Goal: Transaction & Acquisition: Purchase product/service

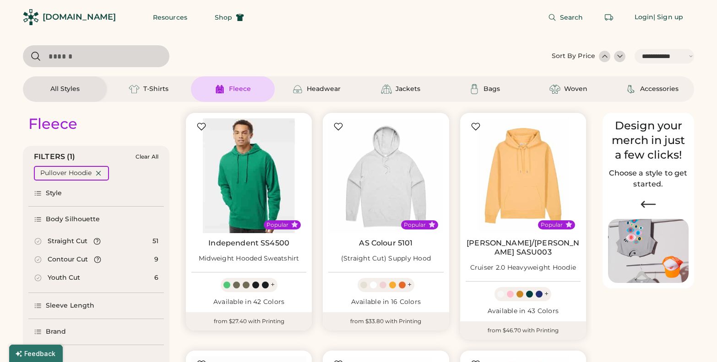
select select "*****"
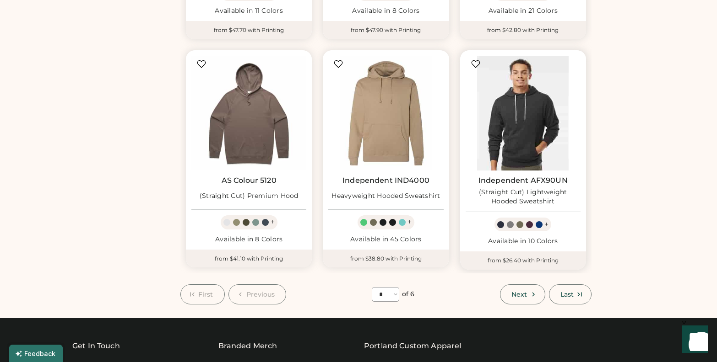
scroll to position [779, 0]
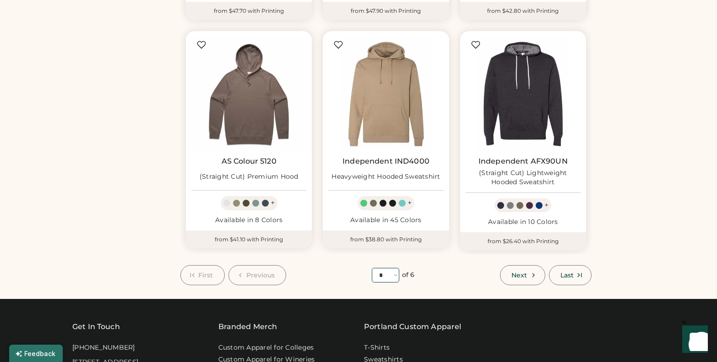
click at [396, 268] on select "**** * * * * * *" at bounding box center [385, 275] width 27 height 15
select select "*"
click at [372, 268] on select "**** * * * * * *" at bounding box center [385, 275] width 27 height 15
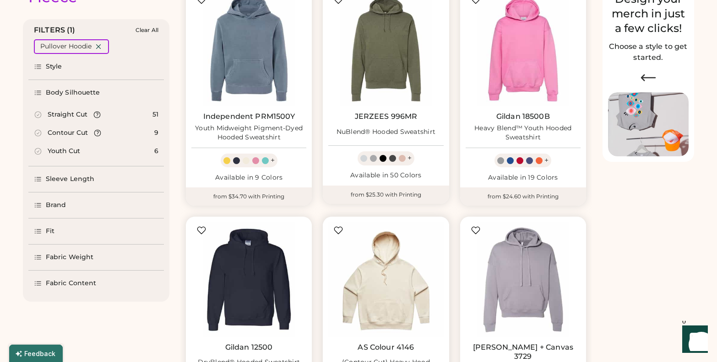
scroll to position [113, 0]
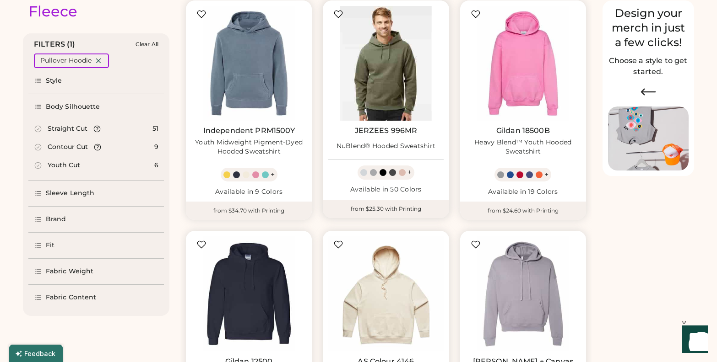
click at [407, 79] on img at bounding box center [385, 63] width 115 height 115
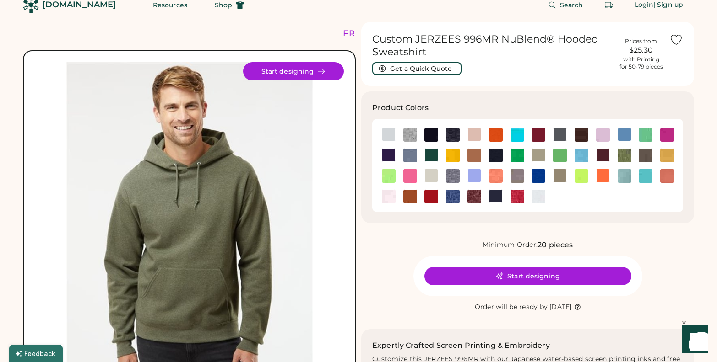
scroll to position [84, 0]
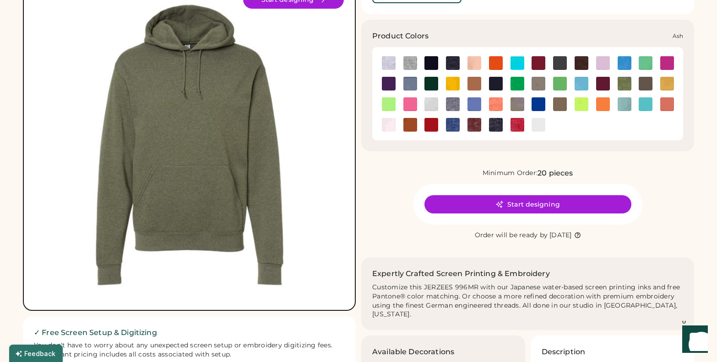
click at [384, 59] on img at bounding box center [389, 63] width 14 height 14
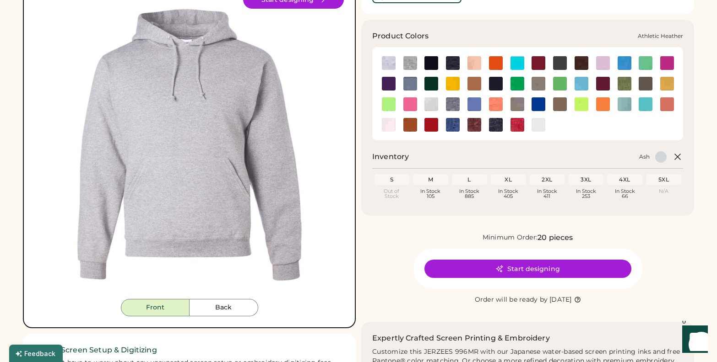
click at [410, 59] on img at bounding box center [410, 63] width 14 height 14
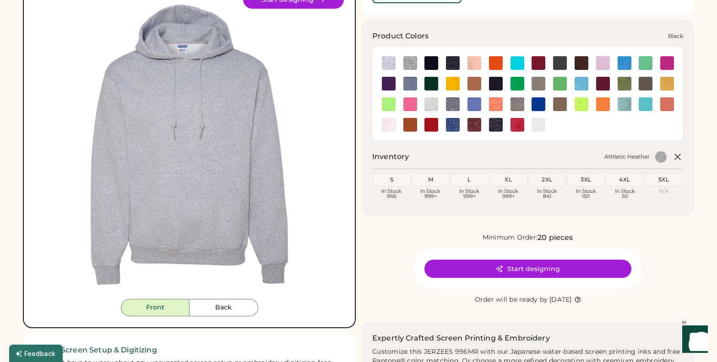
click at [431, 60] on img at bounding box center [431, 63] width 14 height 14
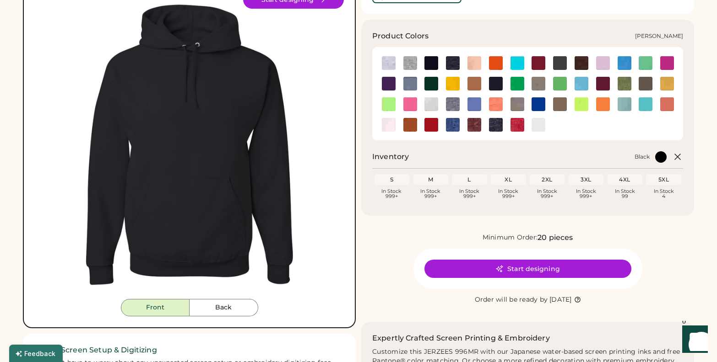
click at [456, 63] on img at bounding box center [453, 63] width 14 height 14
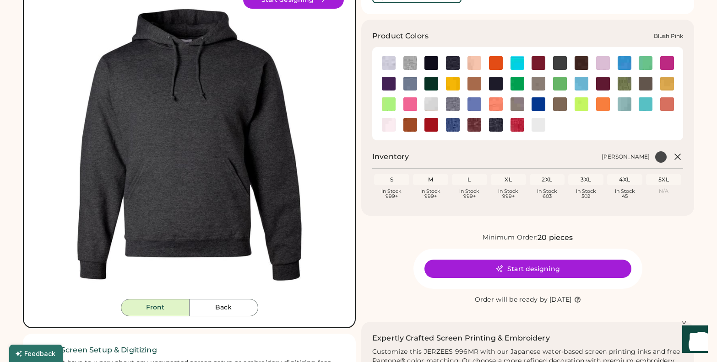
click at [476, 62] on img at bounding box center [474, 63] width 14 height 14
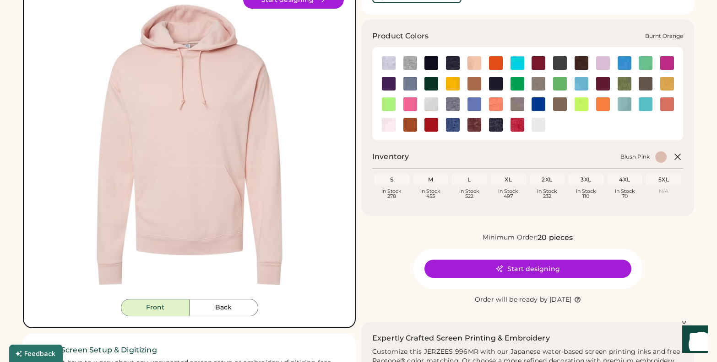
click at [495, 61] on img at bounding box center [496, 63] width 14 height 14
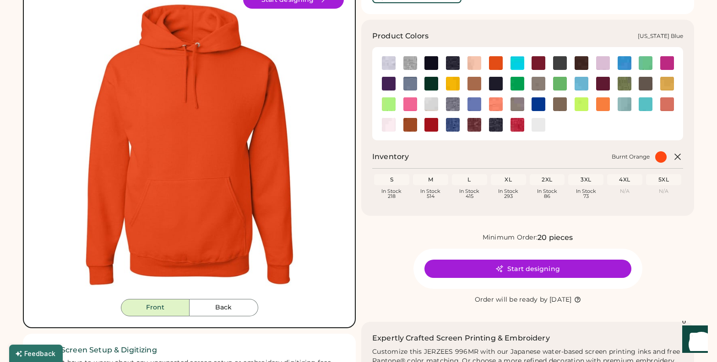
click at [518, 62] on img at bounding box center [517, 63] width 14 height 14
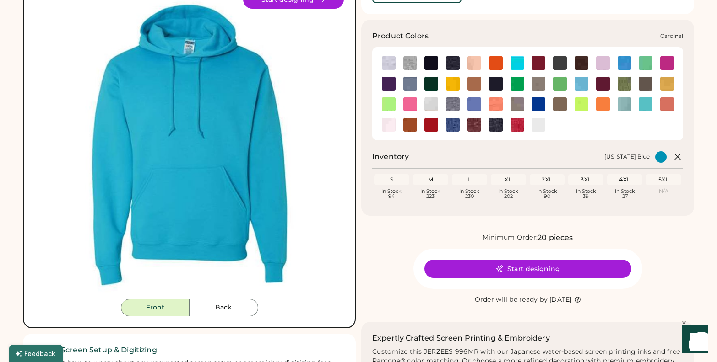
click at [547, 65] on div at bounding box center [538, 63] width 22 height 14
click at [538, 64] on img at bounding box center [538, 63] width 14 height 14
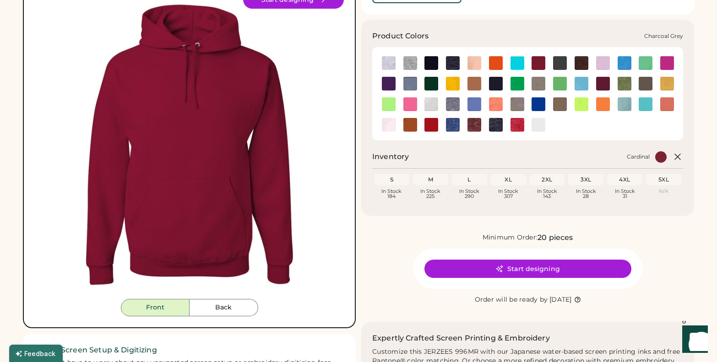
click at [560, 61] on img at bounding box center [560, 63] width 14 height 14
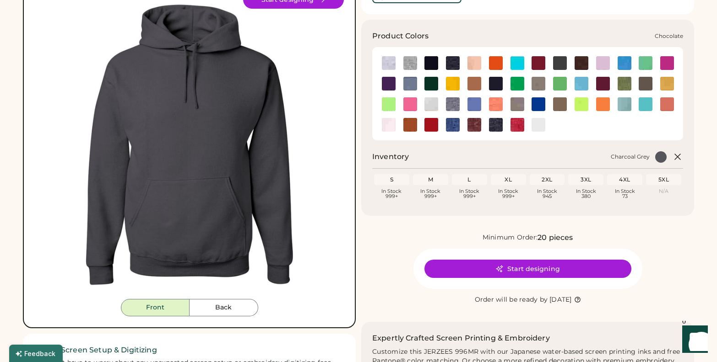
click at [585, 60] on img at bounding box center [581, 63] width 14 height 14
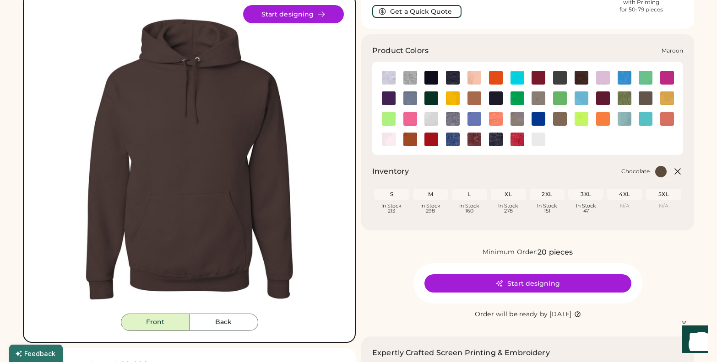
scroll to position [69, 0]
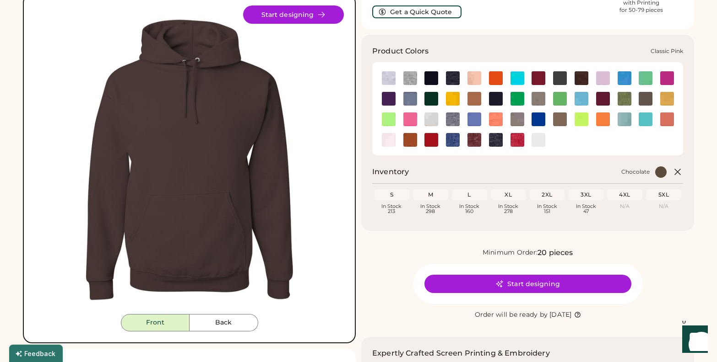
click at [600, 77] on img at bounding box center [603, 78] width 14 height 14
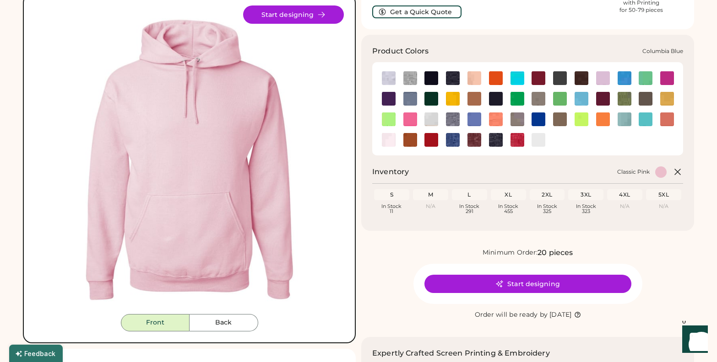
click at [626, 72] on img at bounding box center [624, 78] width 14 height 14
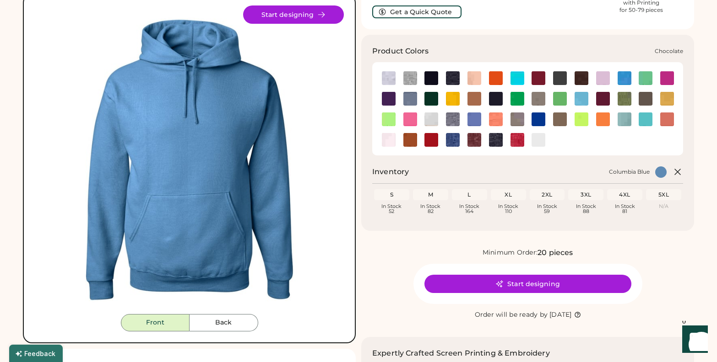
click at [582, 76] on img at bounding box center [581, 78] width 14 height 14
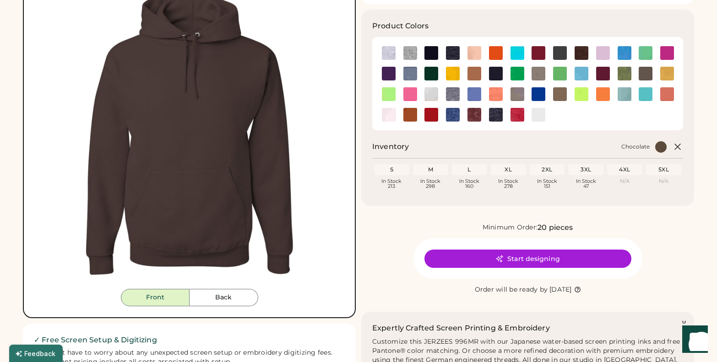
scroll to position [92, 0]
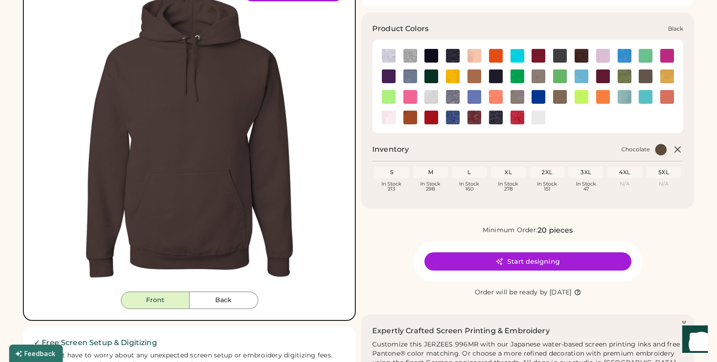
click at [431, 52] on img at bounding box center [431, 56] width 14 height 14
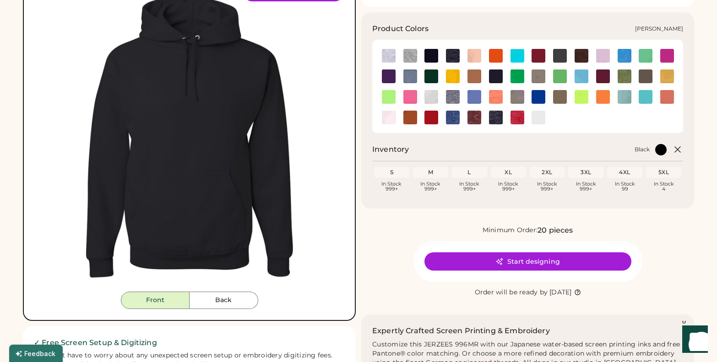
click at [455, 53] on img at bounding box center [453, 56] width 14 height 14
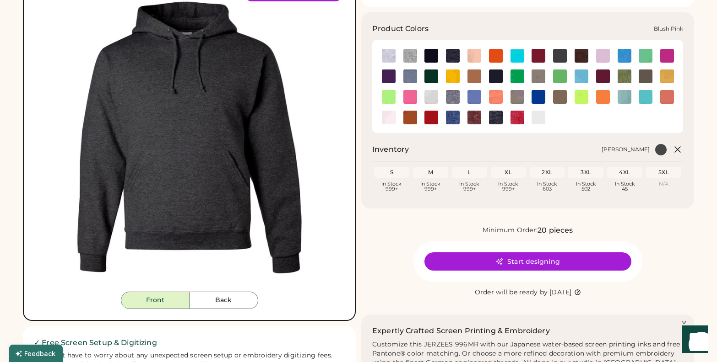
click at [473, 52] on img at bounding box center [474, 56] width 14 height 14
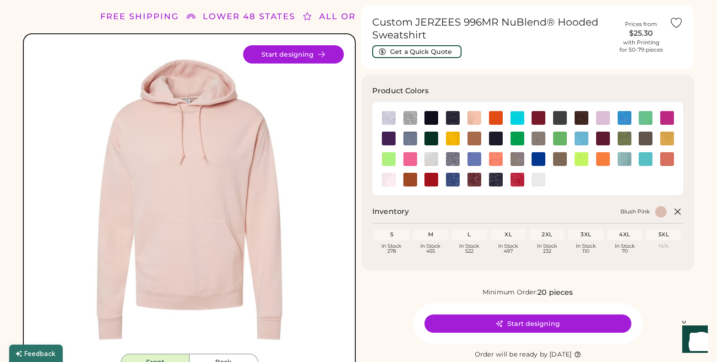
scroll to position [23, 0]
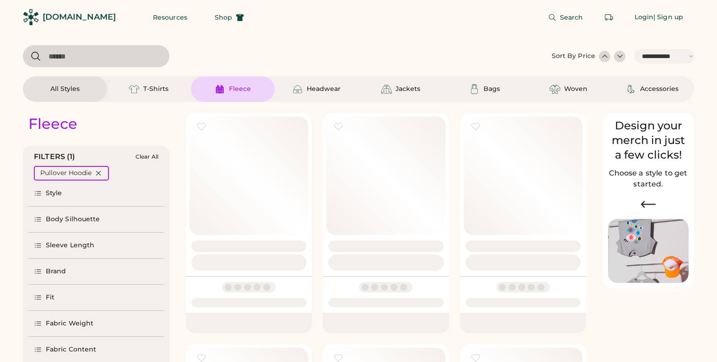
select select "*****"
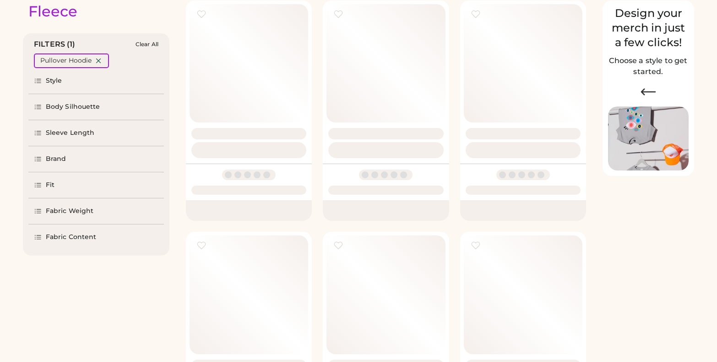
select select "*"
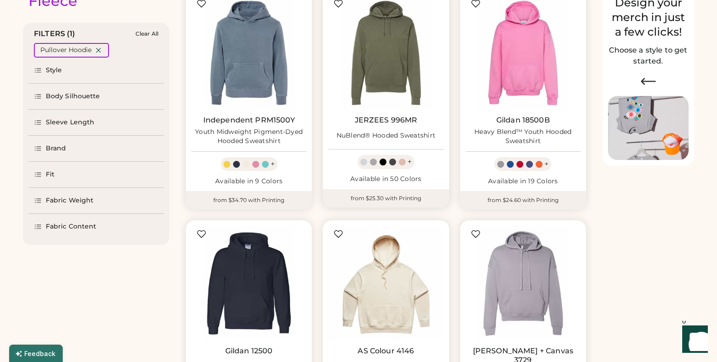
scroll to position [124, 0]
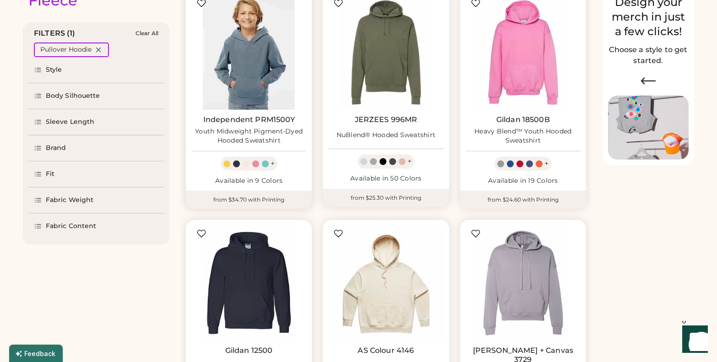
click at [239, 75] on img at bounding box center [248, 52] width 115 height 115
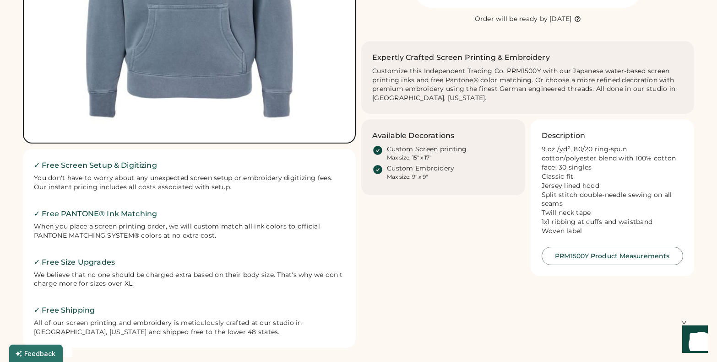
scroll to position [84, 0]
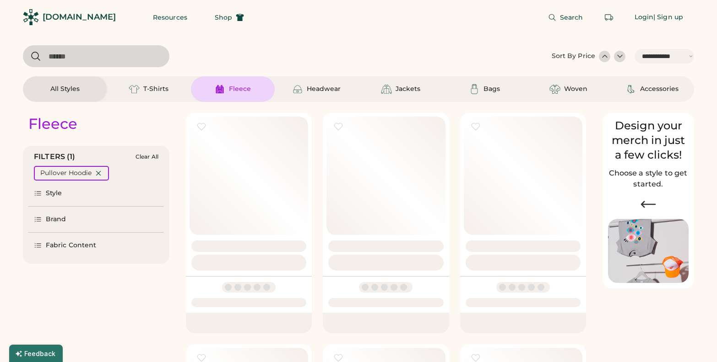
select select "*****"
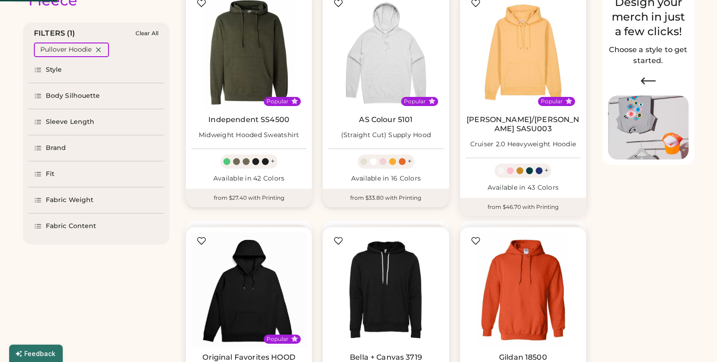
select select "*"
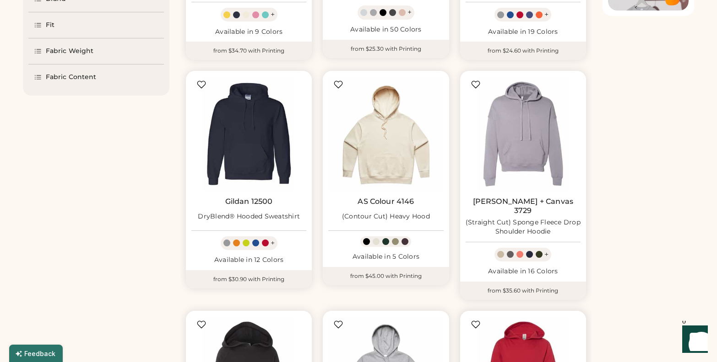
scroll to position [259, 0]
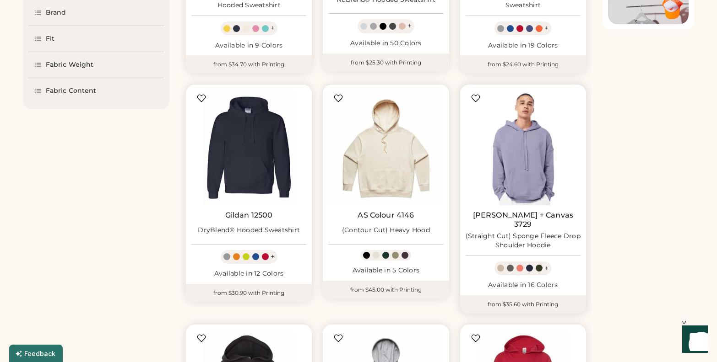
click at [530, 157] on img at bounding box center [522, 147] width 115 height 115
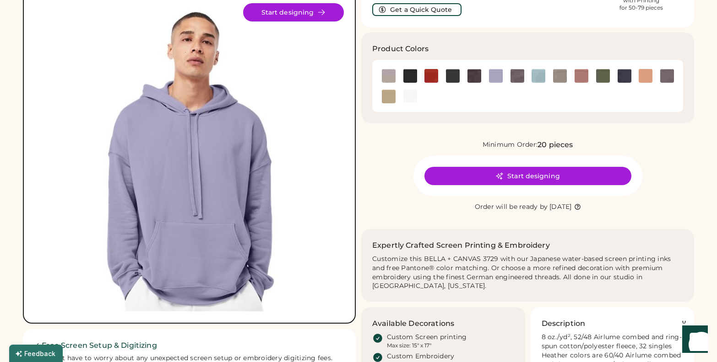
scroll to position [9, 0]
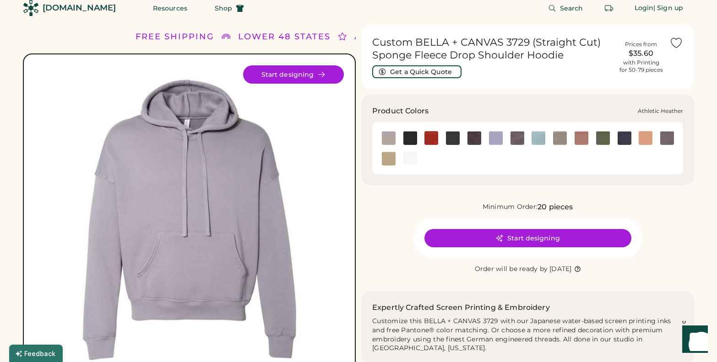
click at [390, 136] on img at bounding box center [389, 138] width 14 height 14
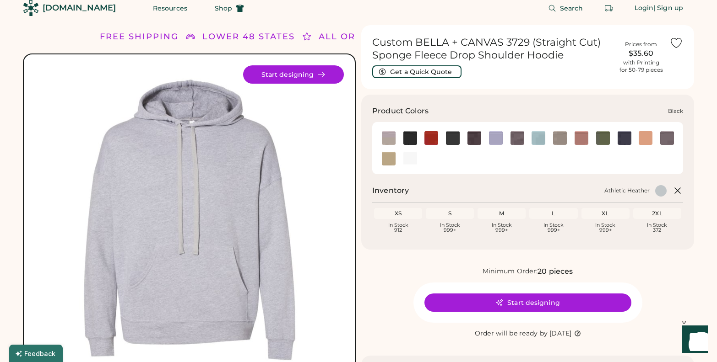
click at [413, 135] on img at bounding box center [410, 138] width 14 height 14
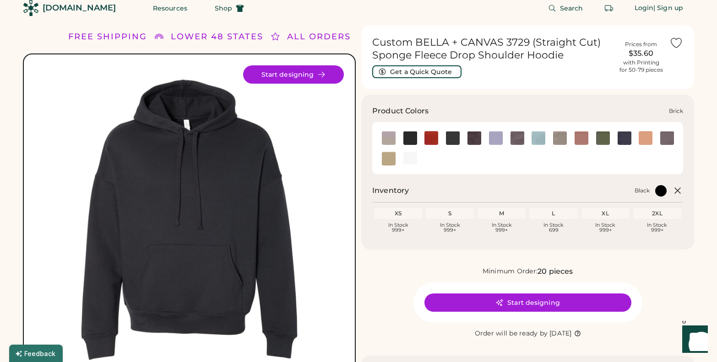
click at [424, 136] on img at bounding box center [431, 138] width 14 height 14
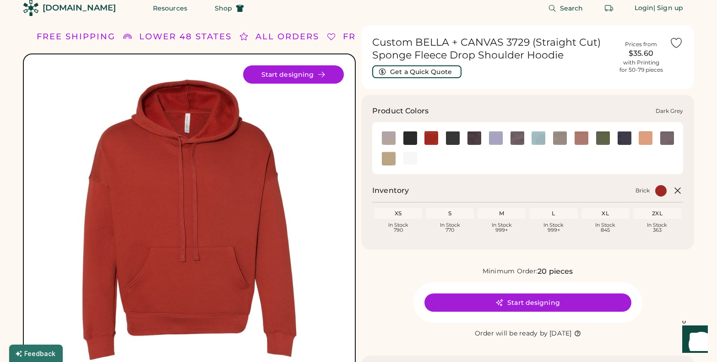
click at [451, 135] on img at bounding box center [453, 138] width 14 height 14
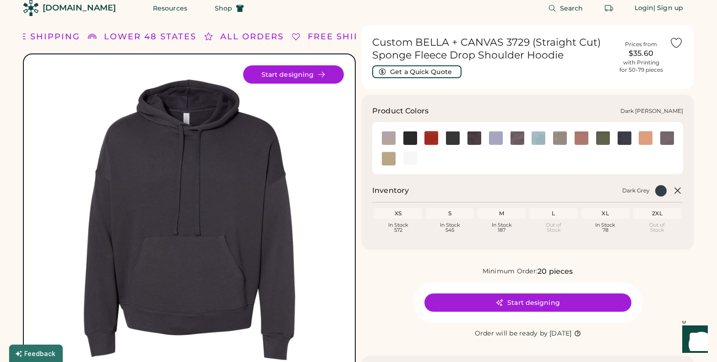
click at [473, 135] on img at bounding box center [474, 138] width 14 height 14
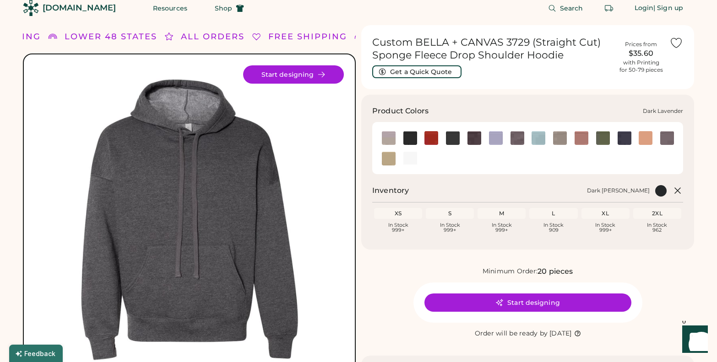
click at [495, 134] on img at bounding box center [496, 138] width 14 height 14
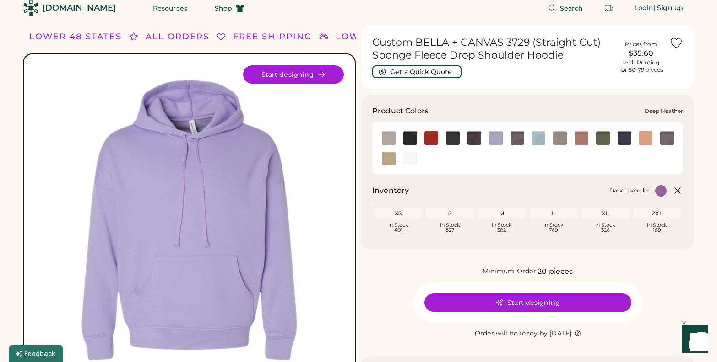
click at [518, 138] on img at bounding box center [517, 138] width 14 height 14
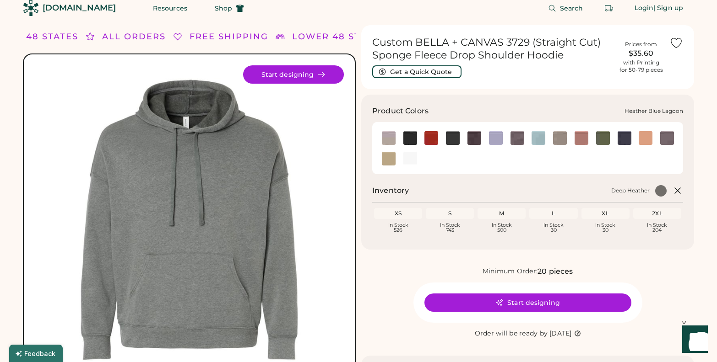
click at [541, 140] on img at bounding box center [538, 138] width 14 height 14
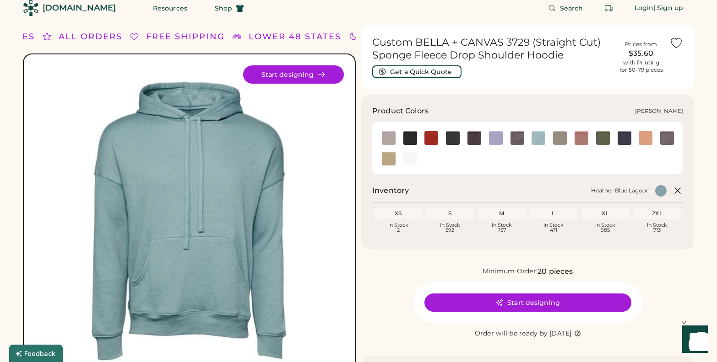
click at [562, 137] on img at bounding box center [560, 138] width 14 height 14
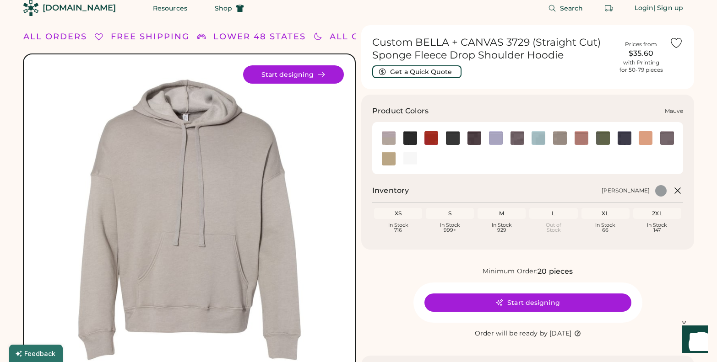
click at [583, 136] on img at bounding box center [581, 138] width 14 height 14
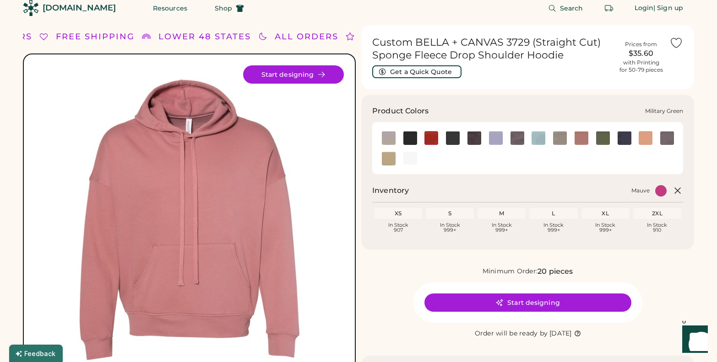
click at [604, 136] on img at bounding box center [603, 138] width 14 height 14
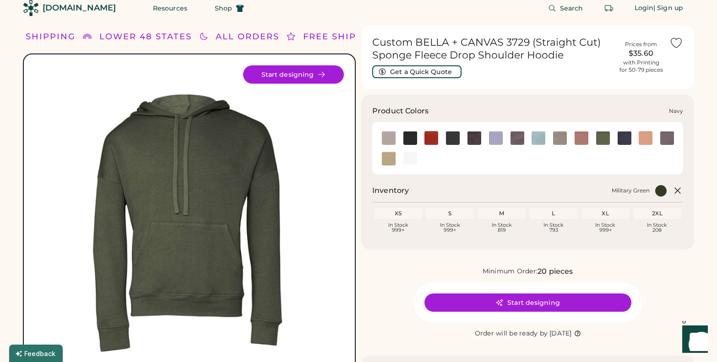
click at [624, 135] on img at bounding box center [624, 138] width 14 height 14
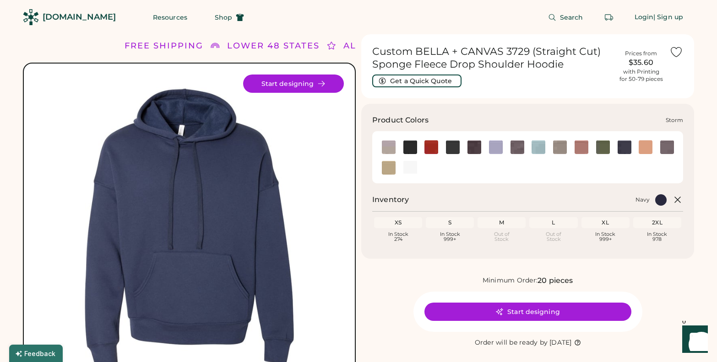
click at [662, 144] on img at bounding box center [667, 148] width 14 height 14
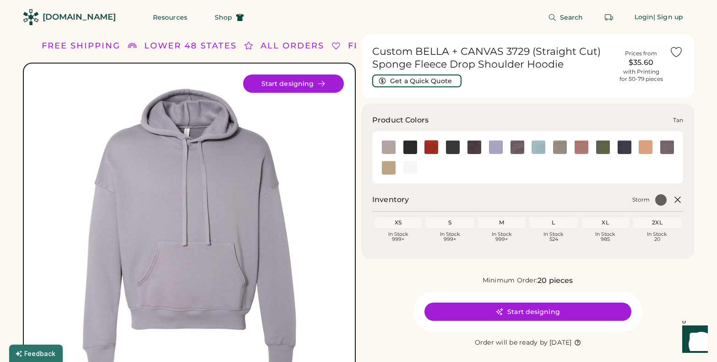
click at [386, 165] on img at bounding box center [389, 168] width 14 height 14
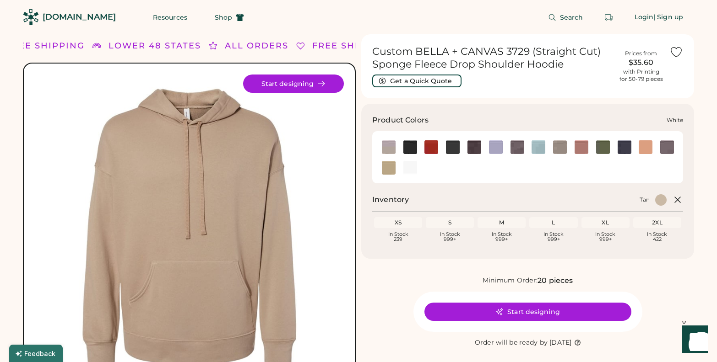
click at [413, 164] on img at bounding box center [410, 168] width 14 height 14
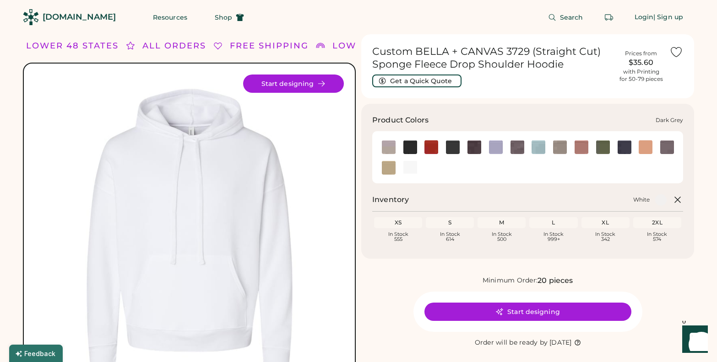
click at [457, 146] on img at bounding box center [453, 148] width 14 height 14
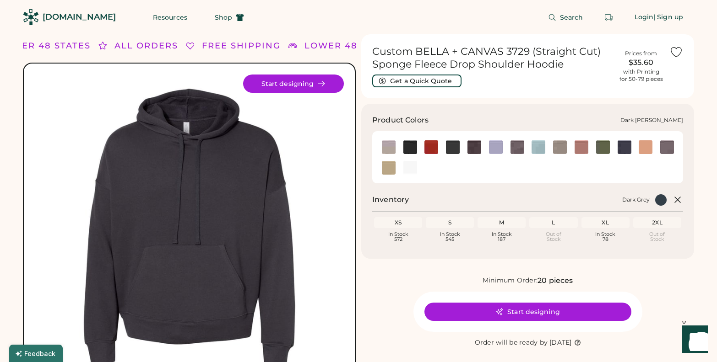
click at [473, 146] on img at bounding box center [474, 148] width 14 height 14
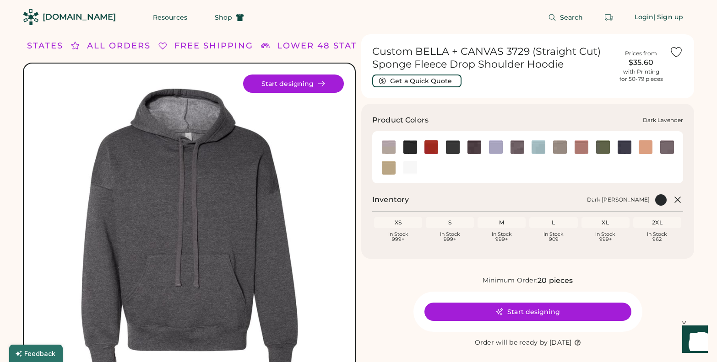
click at [492, 146] on img at bounding box center [496, 148] width 14 height 14
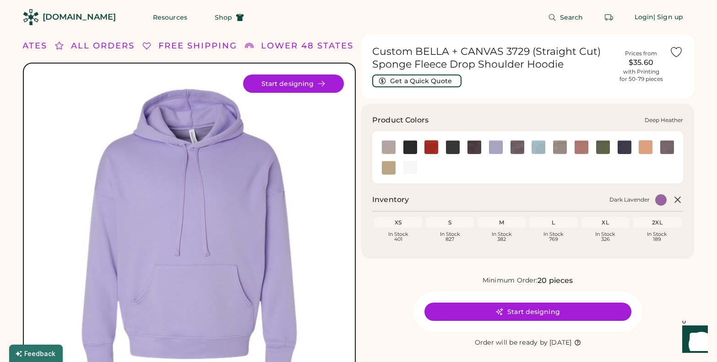
click at [521, 145] on img at bounding box center [517, 148] width 14 height 14
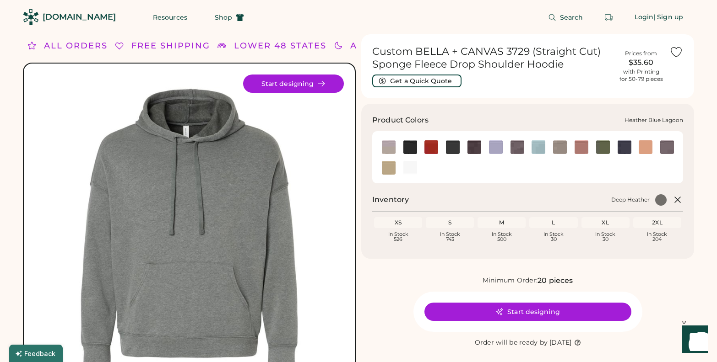
click at [541, 146] on img at bounding box center [538, 148] width 14 height 14
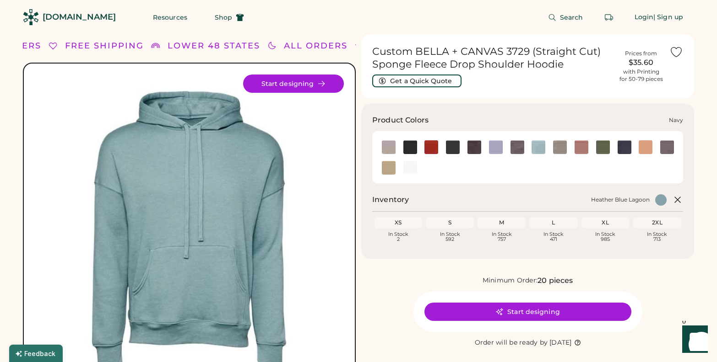
click at [626, 147] on img at bounding box center [624, 148] width 14 height 14
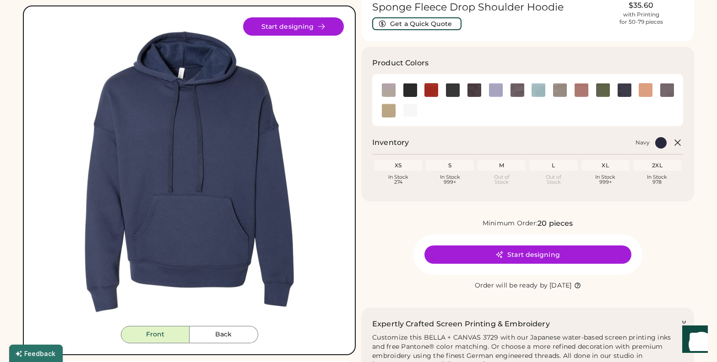
scroll to position [59, 0]
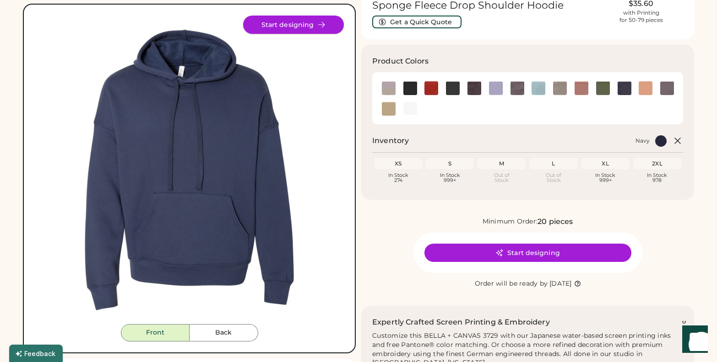
click at [288, 23] on button "Start designing" at bounding box center [293, 25] width 101 height 18
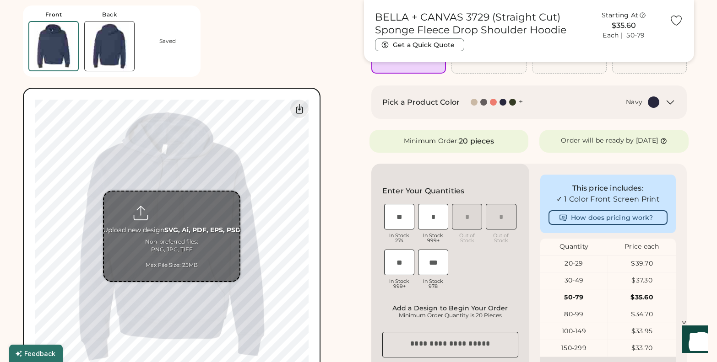
scroll to position [114, 0]
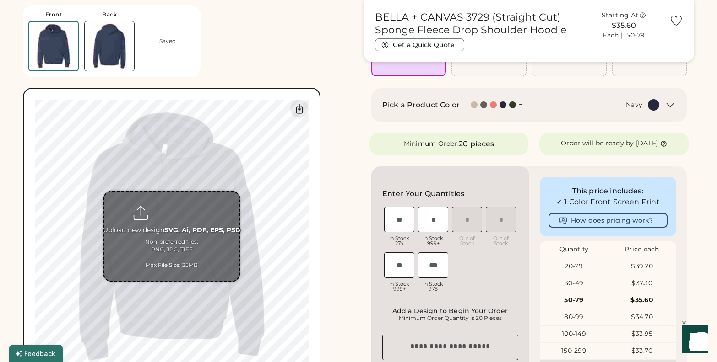
click at [171, 214] on input "file" at bounding box center [171, 237] width 135 height 90
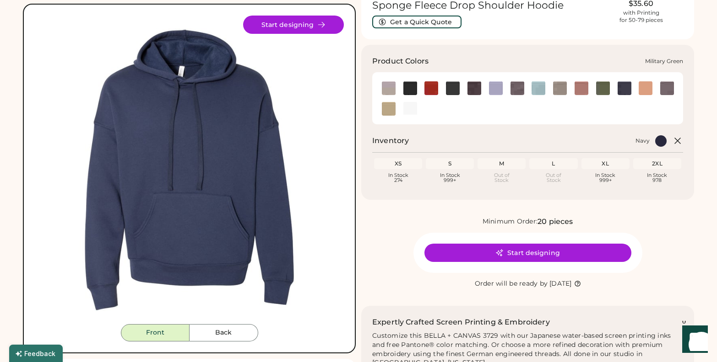
click at [603, 86] on img at bounding box center [603, 88] width 14 height 14
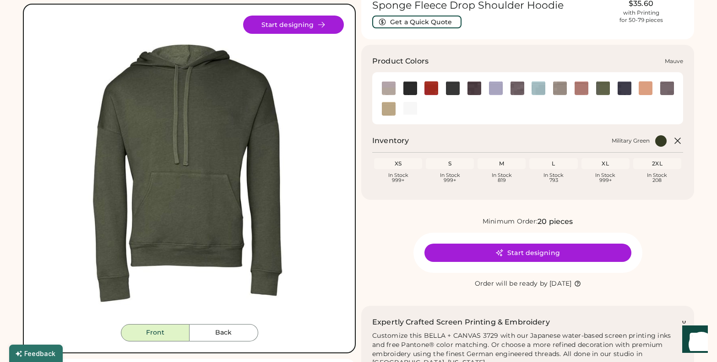
click at [579, 85] on img at bounding box center [581, 88] width 14 height 14
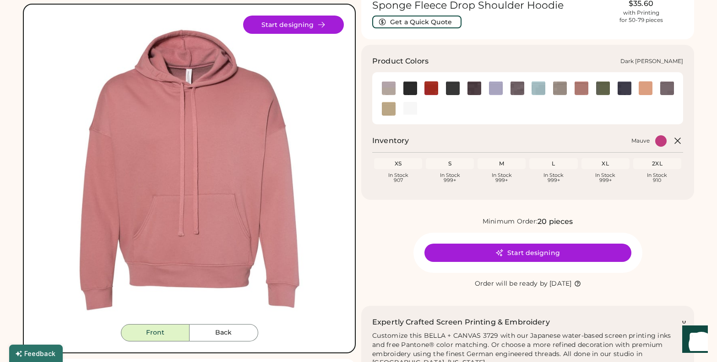
click at [476, 89] on img at bounding box center [474, 88] width 14 height 14
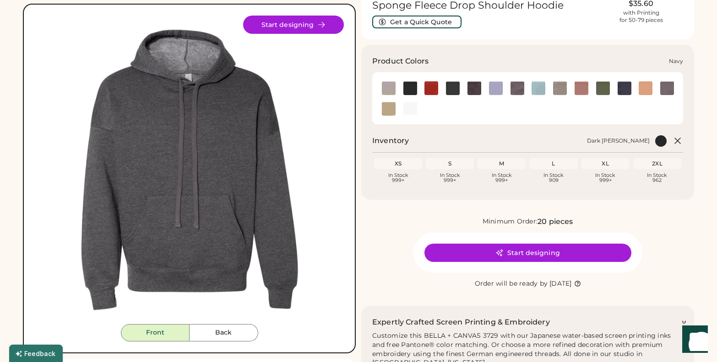
click at [620, 85] on img at bounding box center [624, 88] width 14 height 14
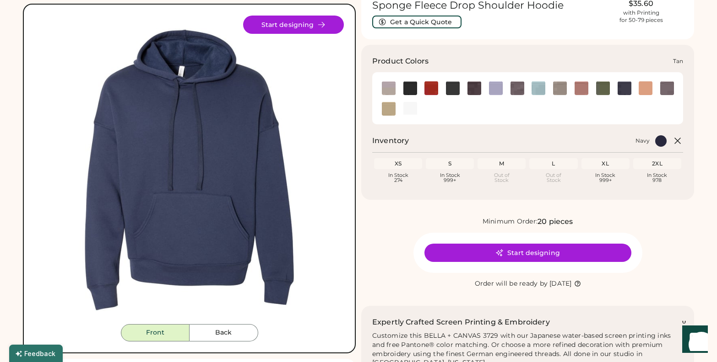
click at [387, 106] on img at bounding box center [389, 109] width 14 height 14
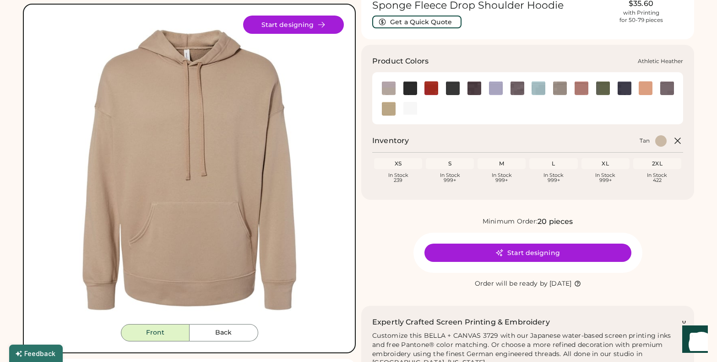
click at [384, 85] on img at bounding box center [389, 88] width 14 height 14
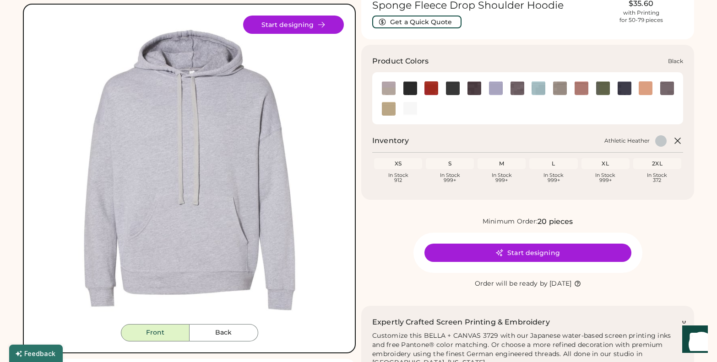
click at [410, 87] on img at bounding box center [410, 88] width 14 height 14
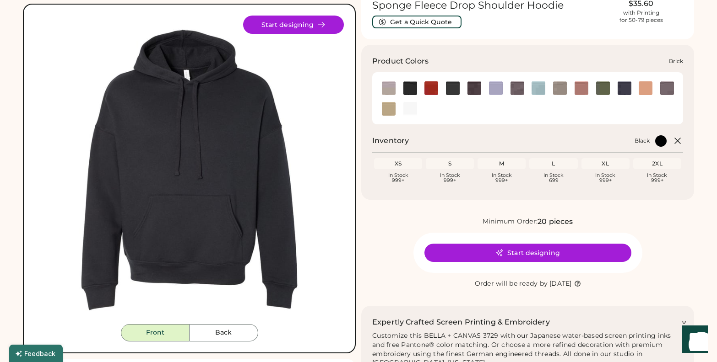
click at [427, 85] on img at bounding box center [431, 88] width 14 height 14
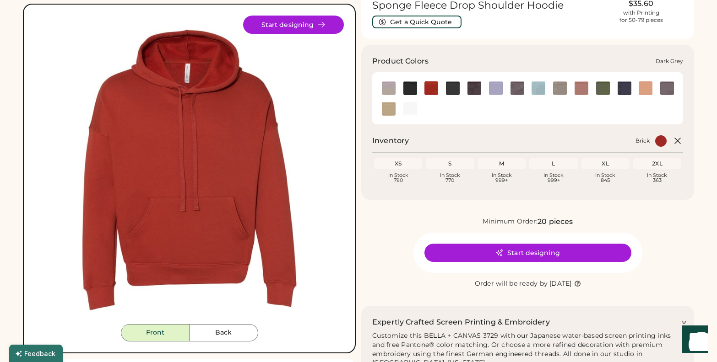
click at [459, 88] on img at bounding box center [453, 88] width 14 height 14
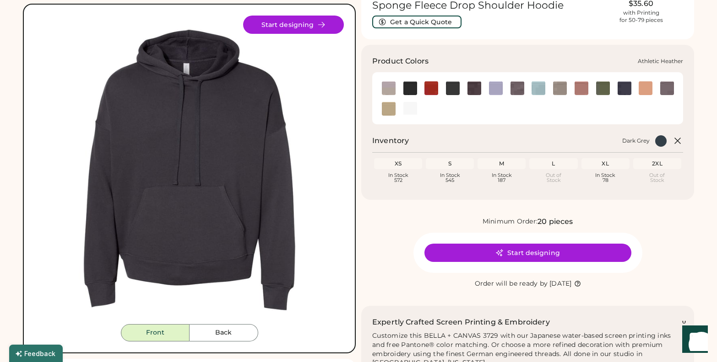
click at [387, 86] on img at bounding box center [389, 88] width 14 height 14
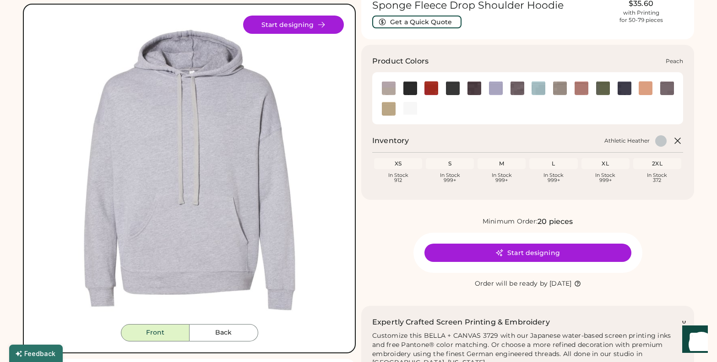
click at [645, 88] on img at bounding box center [645, 88] width 14 height 14
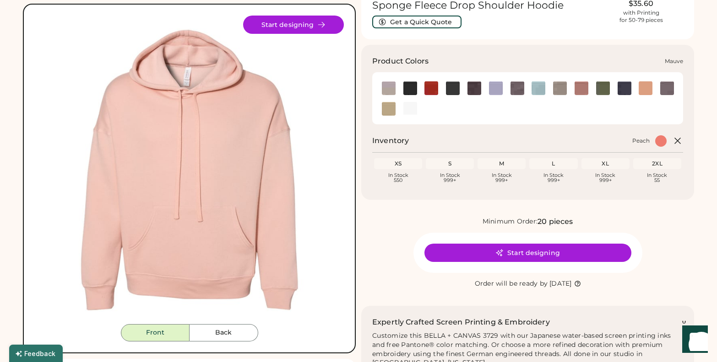
click at [579, 85] on img at bounding box center [581, 88] width 14 height 14
